Goal: Check status

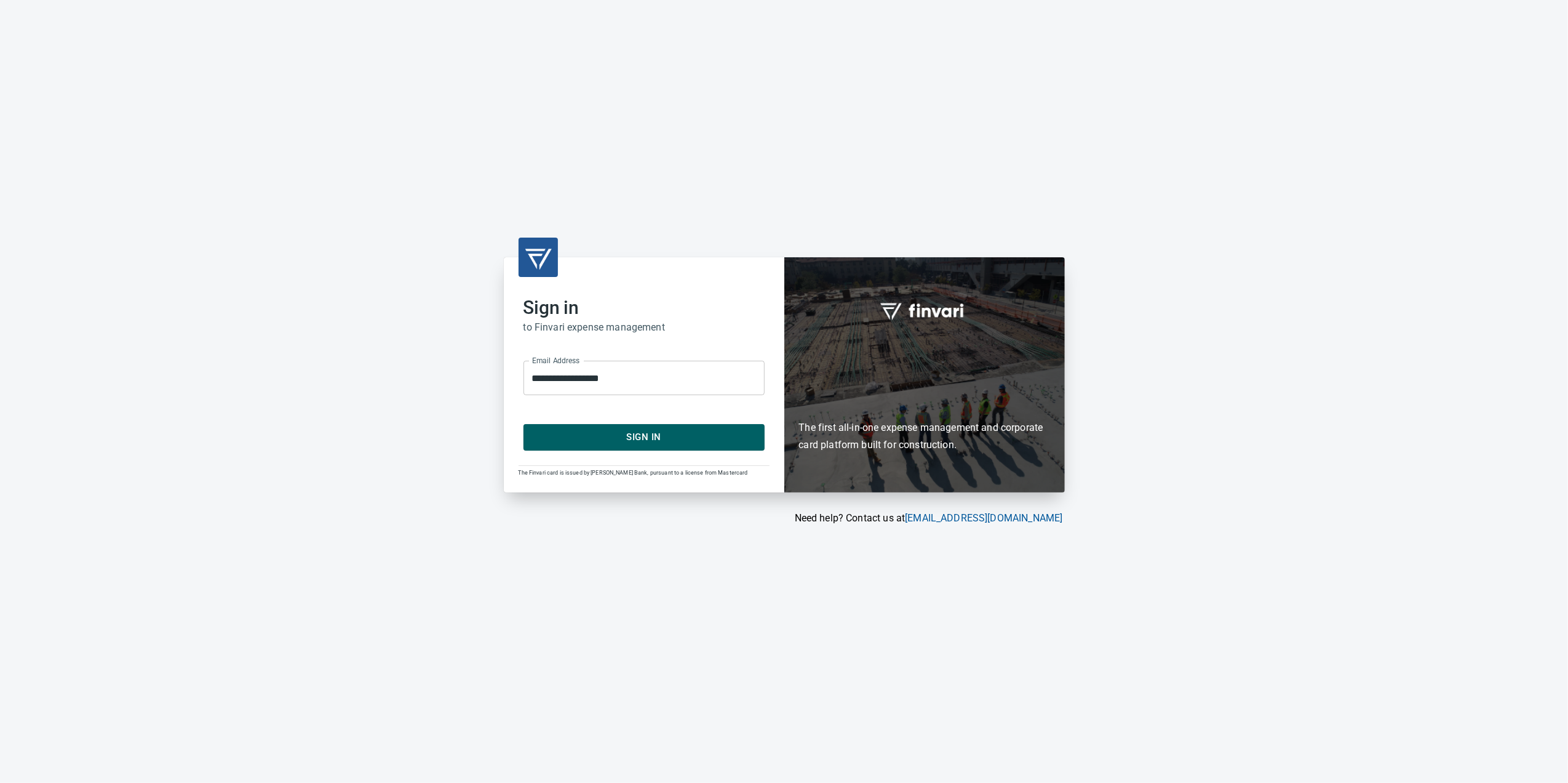
click at [661, 453] on div "**********" at bounding box center [645, 374] width 281 height 234
click at [668, 439] on span "Sign In" at bounding box center [644, 436] width 214 height 16
